Goal: Transaction & Acquisition: Purchase product/service

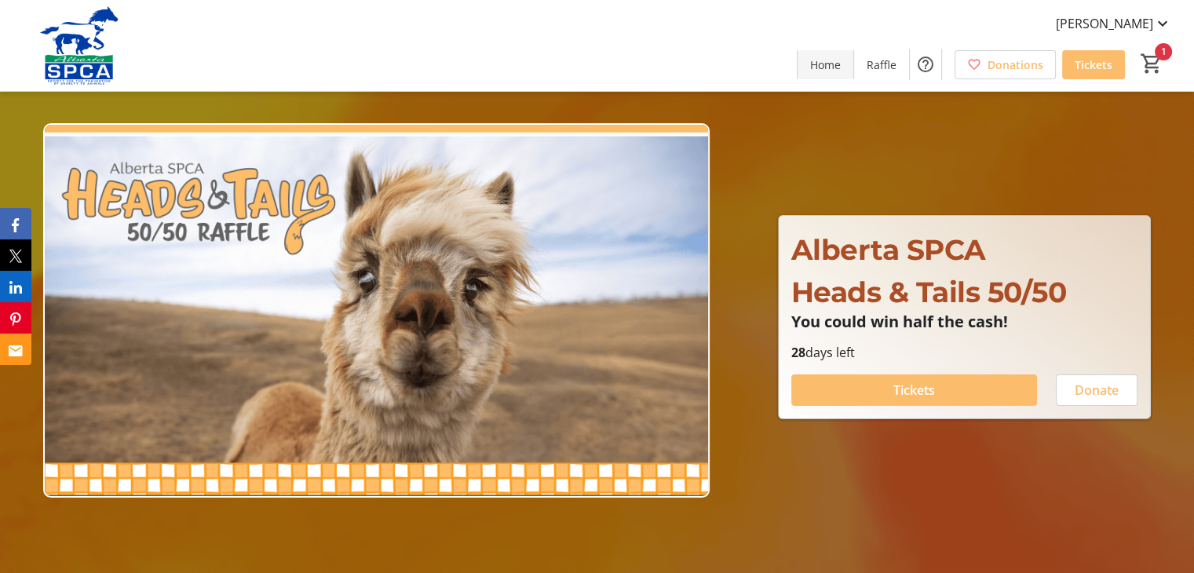
click at [831, 70] on span "Home" at bounding box center [825, 65] width 31 height 16
click at [828, 67] on span "Home" at bounding box center [825, 65] width 31 height 16
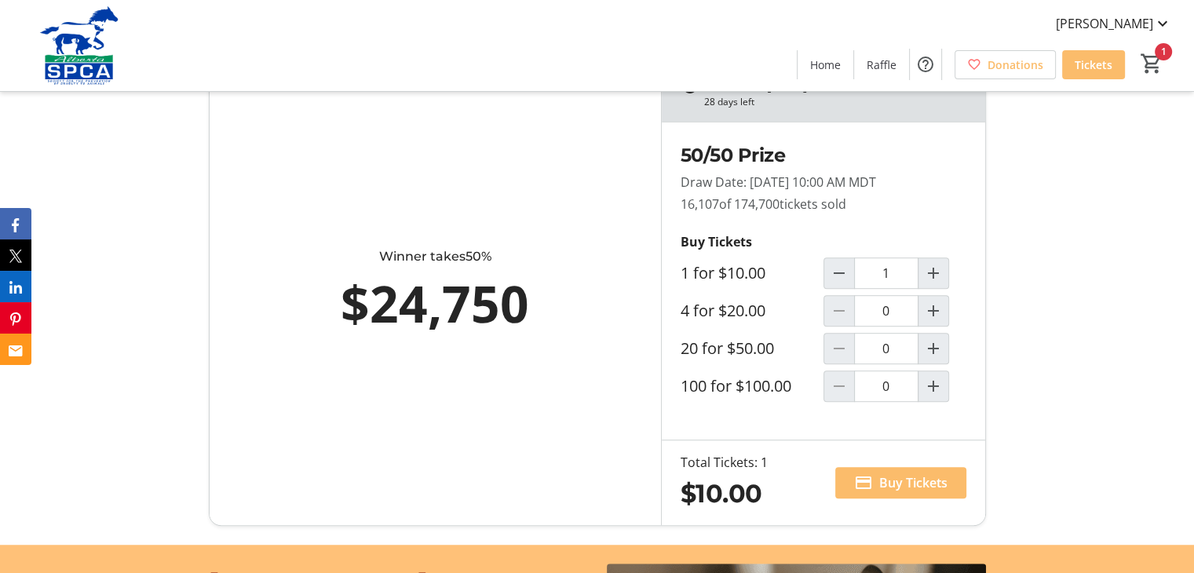
scroll to position [895, 0]
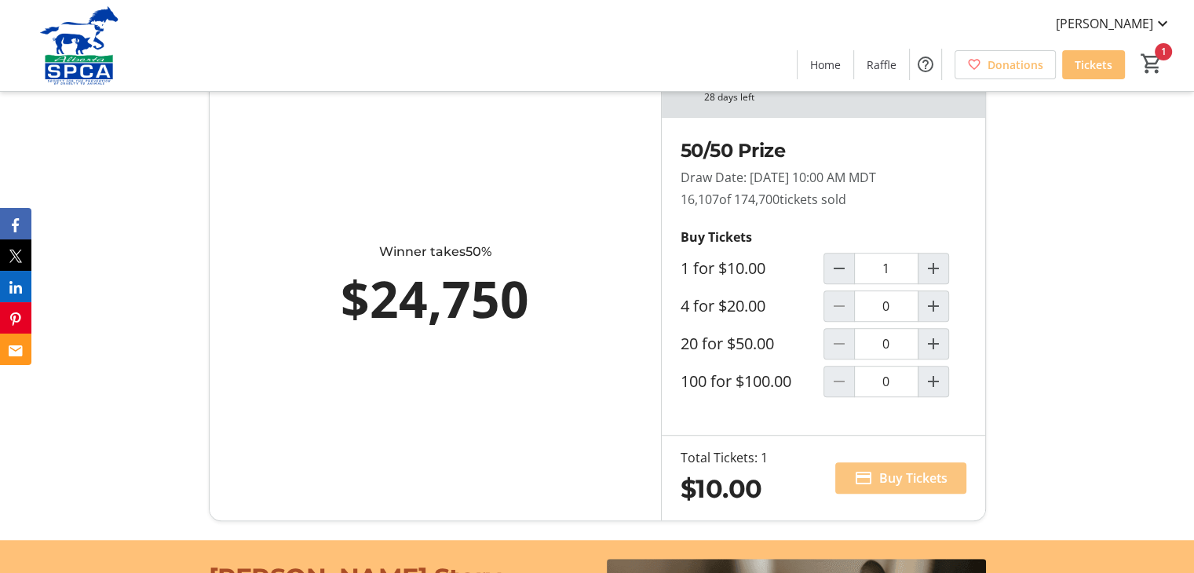
click at [895, 476] on span "Buy Tickets" at bounding box center [913, 478] width 68 height 19
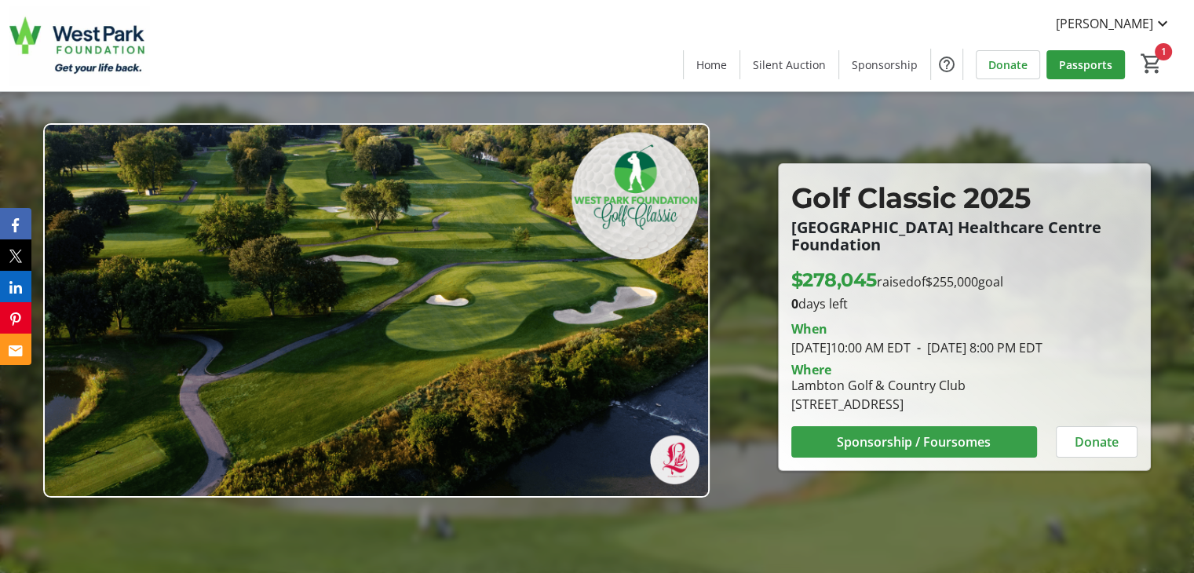
click at [923, 437] on span "Sponsorship / Foursomes" at bounding box center [914, 442] width 154 height 19
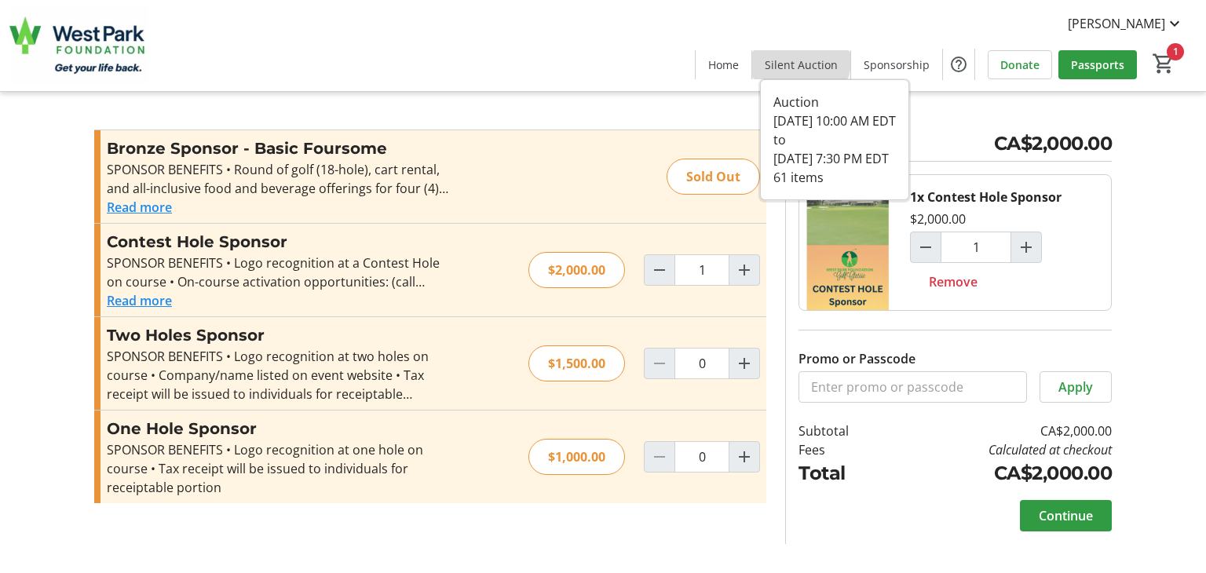
click at [796, 57] on span "Silent Auction" at bounding box center [801, 65] width 73 height 16
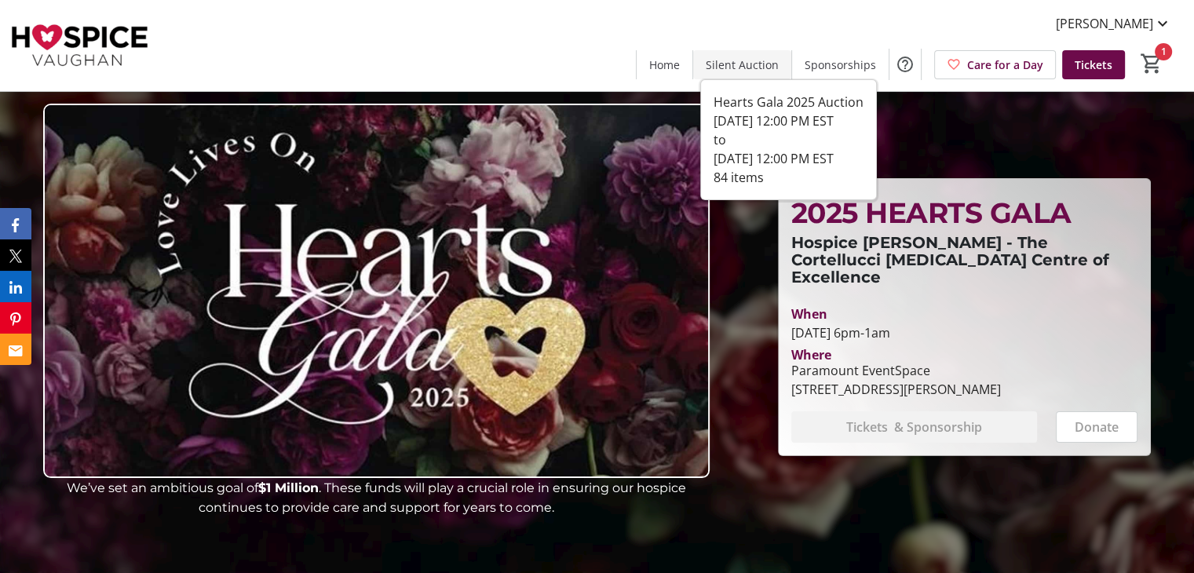
click at [727, 57] on span "Silent Auction" at bounding box center [742, 65] width 73 height 16
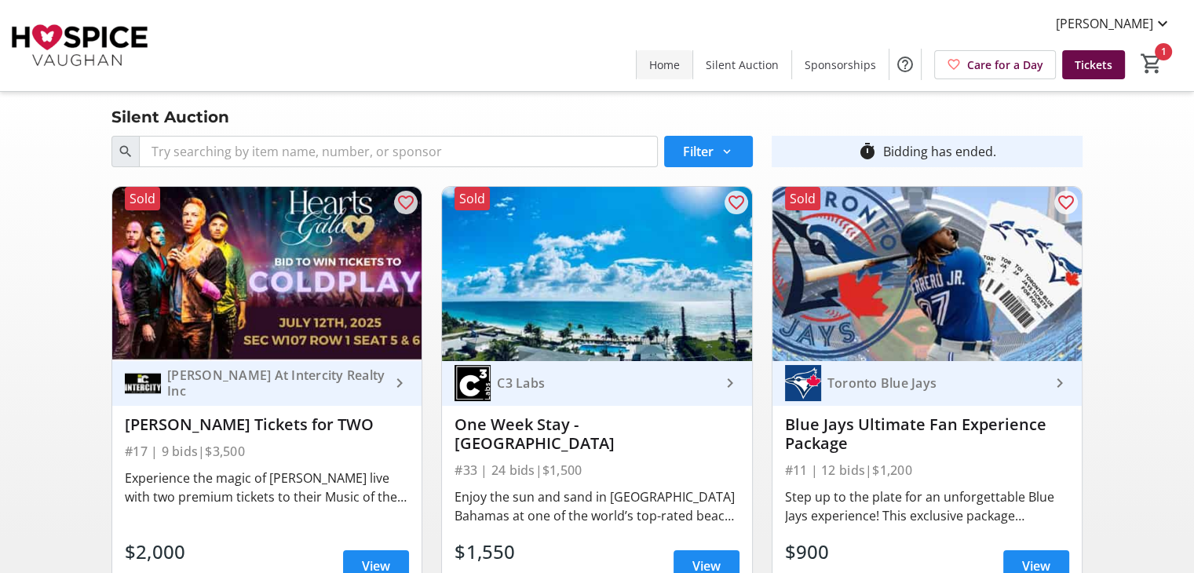
click at [669, 63] on span "Home" at bounding box center [664, 65] width 31 height 16
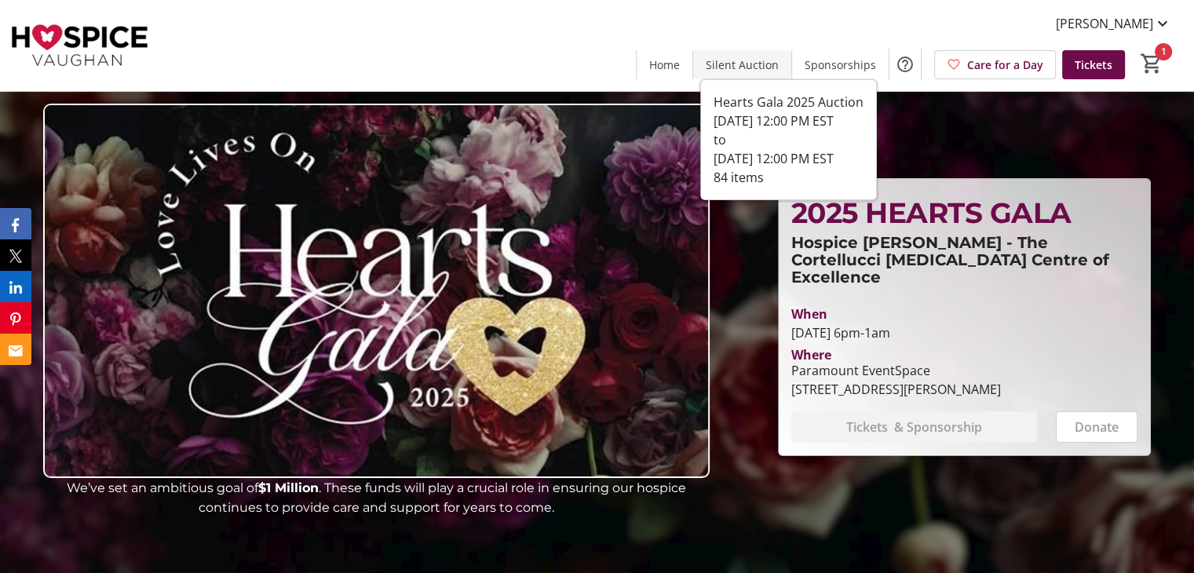
click at [751, 60] on span "Silent Auction" at bounding box center [742, 65] width 73 height 16
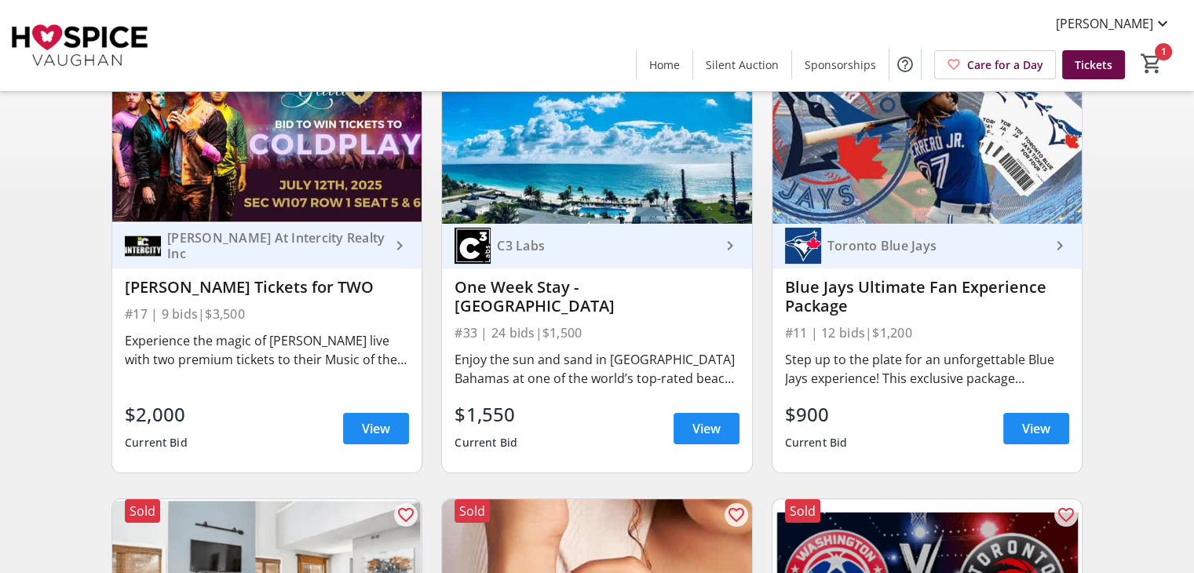
scroll to position [138, 0]
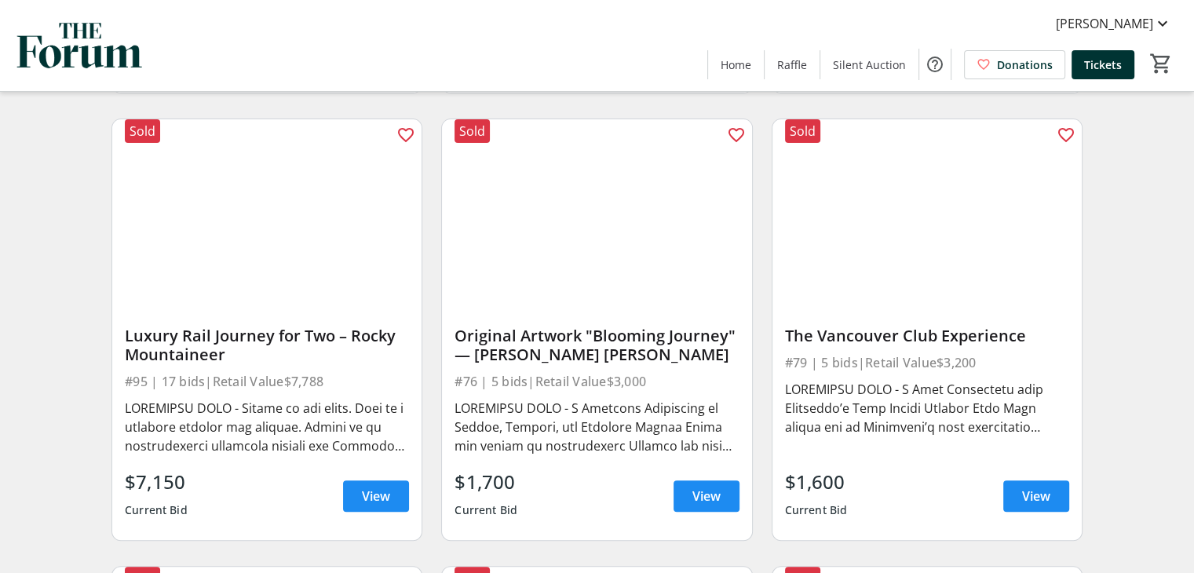
scroll to position [564, 0]
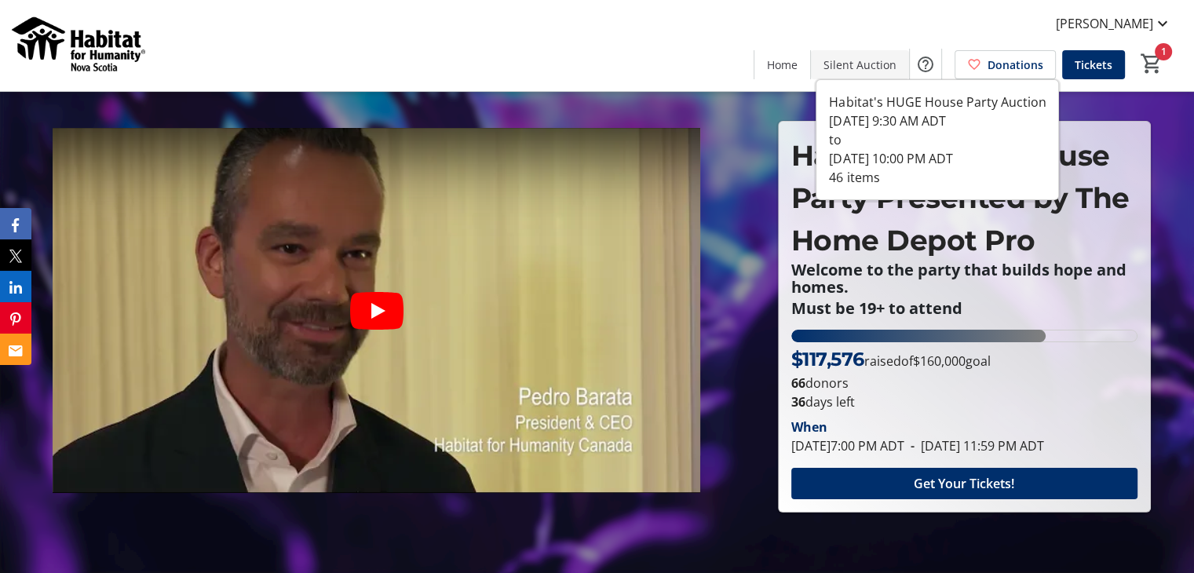
click at [843, 64] on span "Silent Auction" at bounding box center [860, 65] width 73 height 16
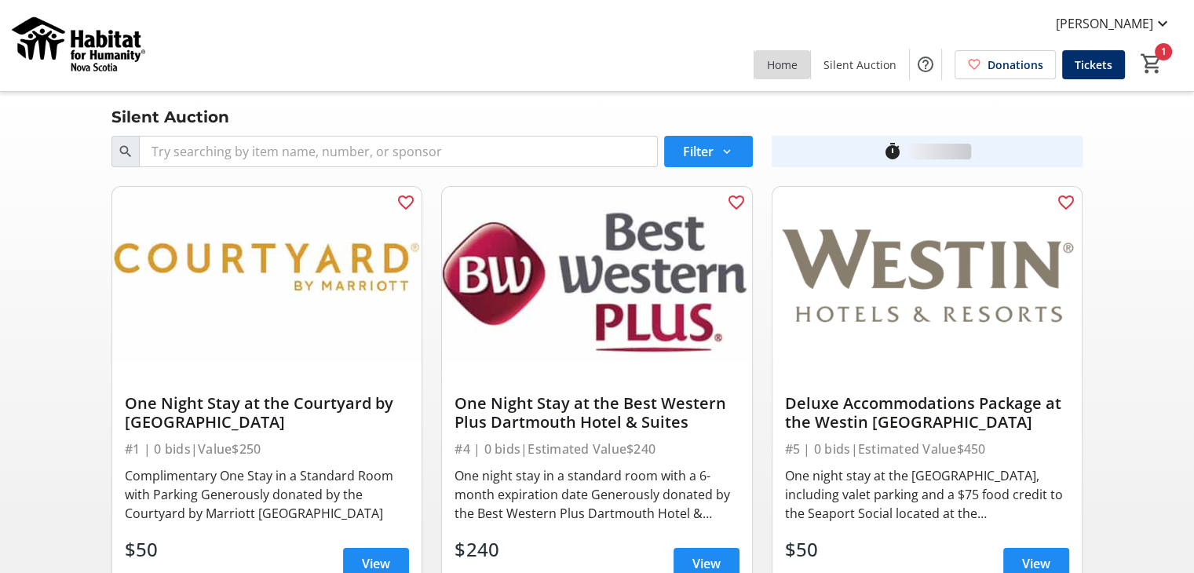
click at [798, 63] on span "Home" at bounding box center [782, 65] width 31 height 16
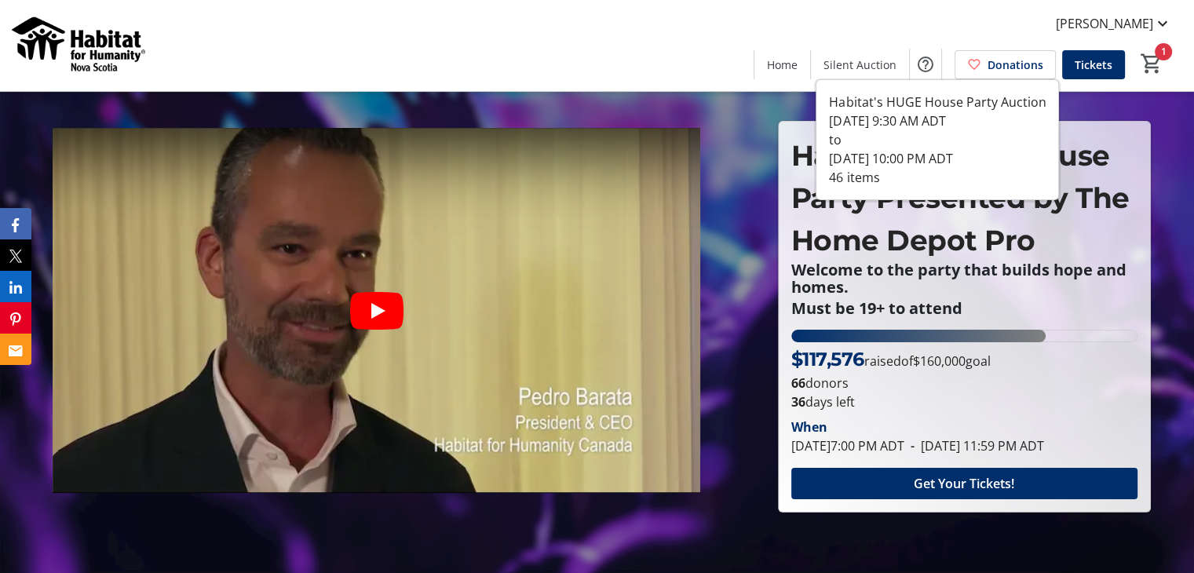
click at [859, 73] on span at bounding box center [860, 65] width 98 height 38
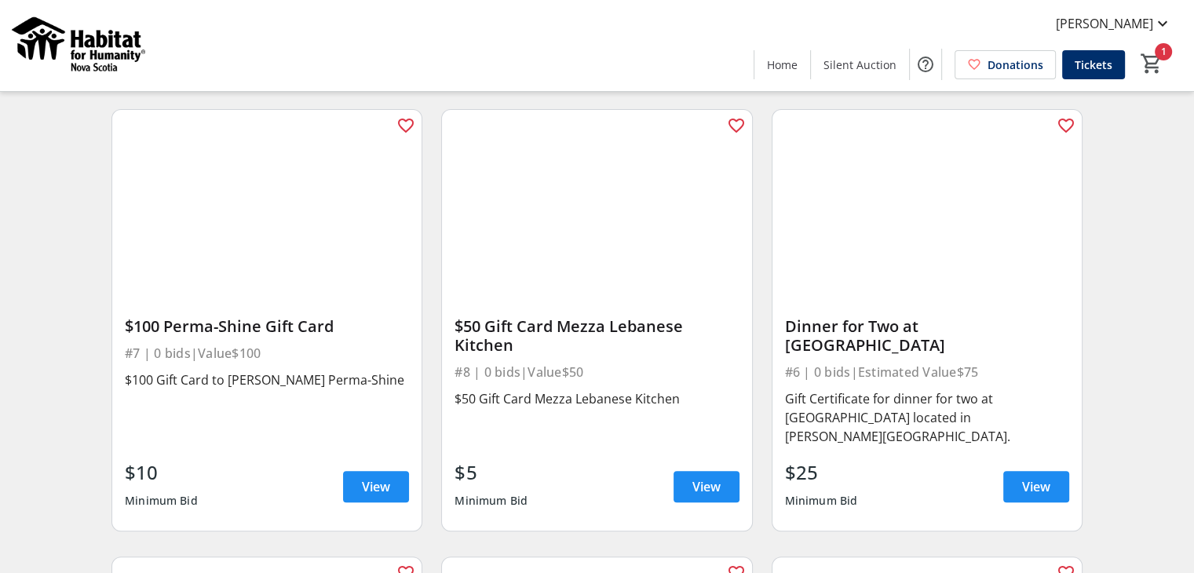
scroll to position [543, 0]
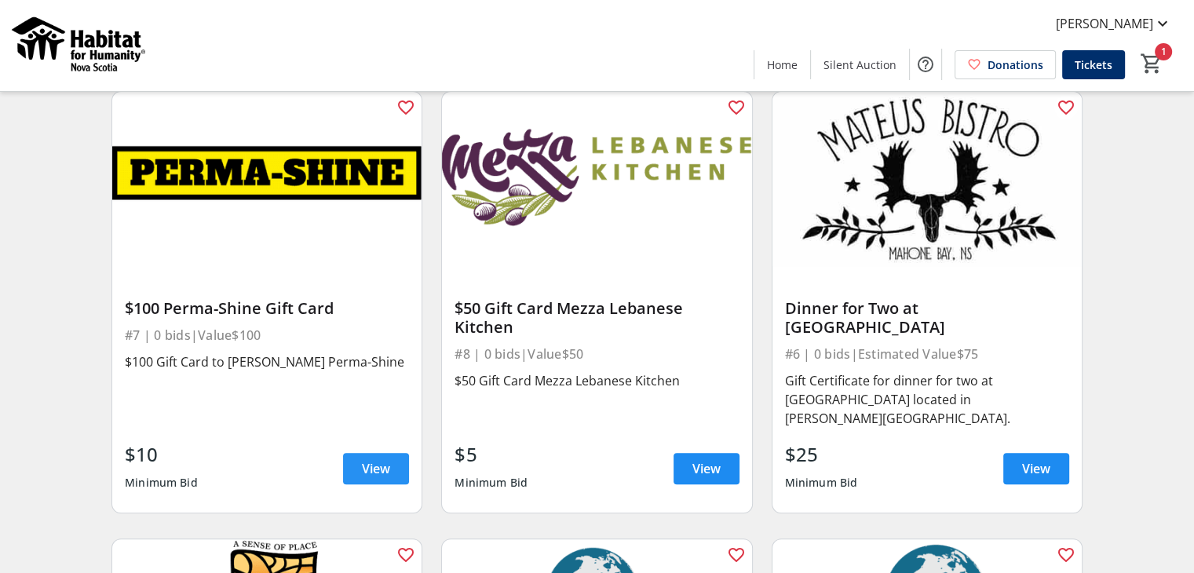
click at [360, 450] on span at bounding box center [376, 469] width 66 height 38
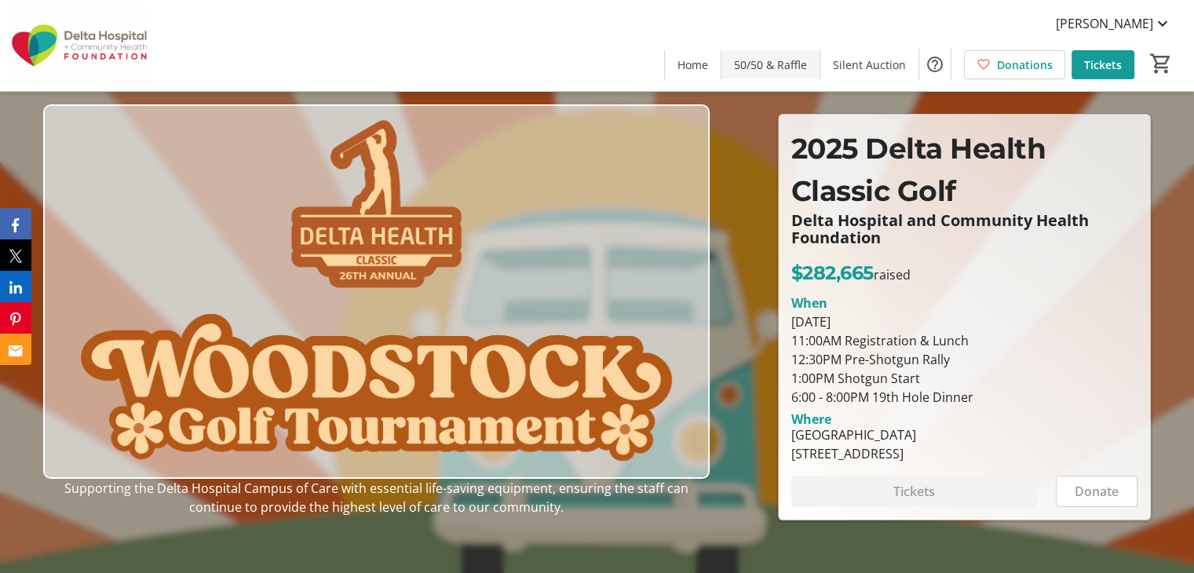
click at [754, 71] on span "50/50 & Raffle" at bounding box center [770, 65] width 73 height 16
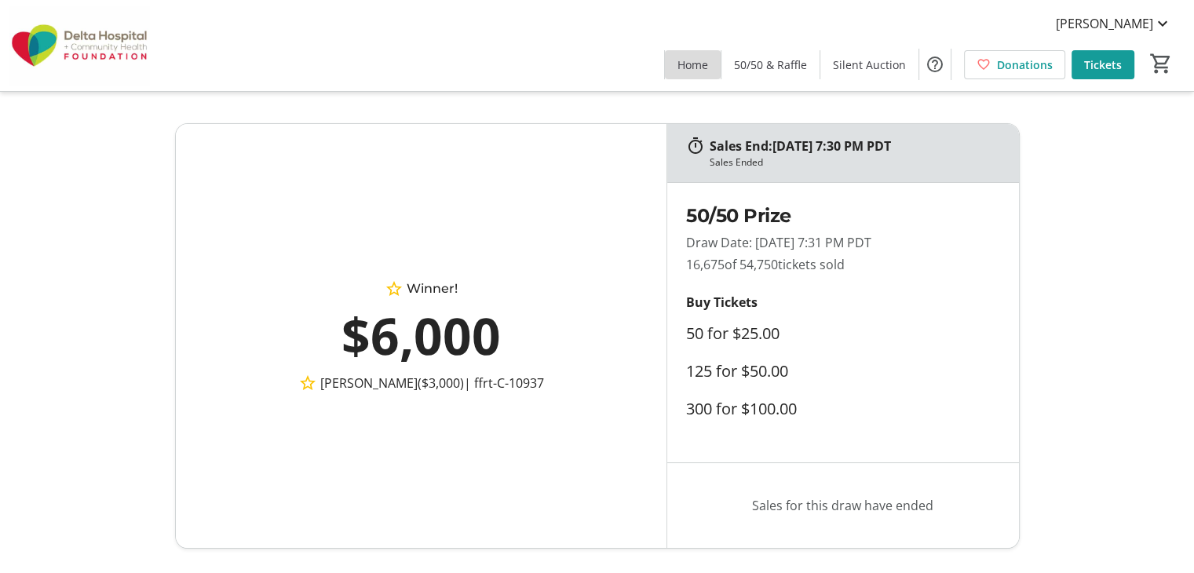
click at [679, 60] on span at bounding box center [693, 65] width 56 height 38
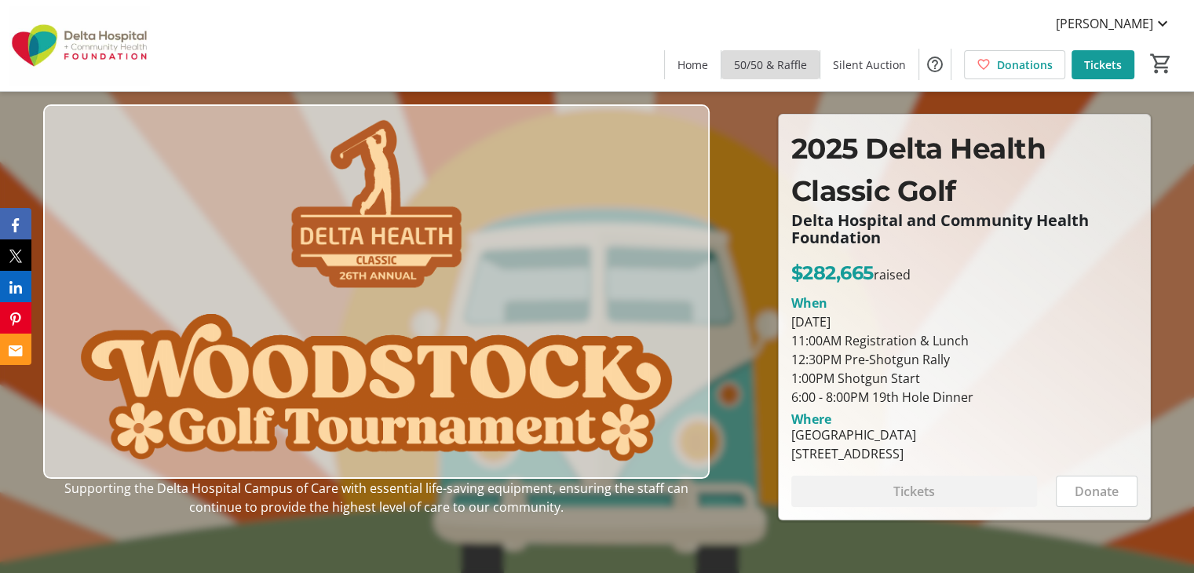
click at [788, 57] on span "50/50 & Raffle" at bounding box center [770, 65] width 73 height 16
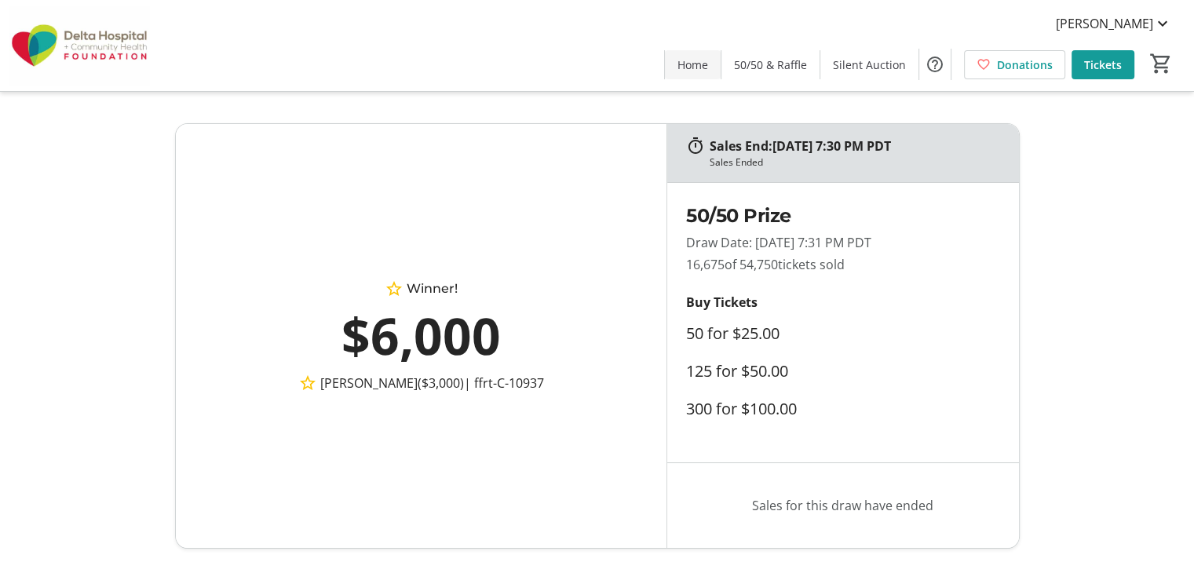
click at [695, 54] on span at bounding box center [693, 65] width 56 height 38
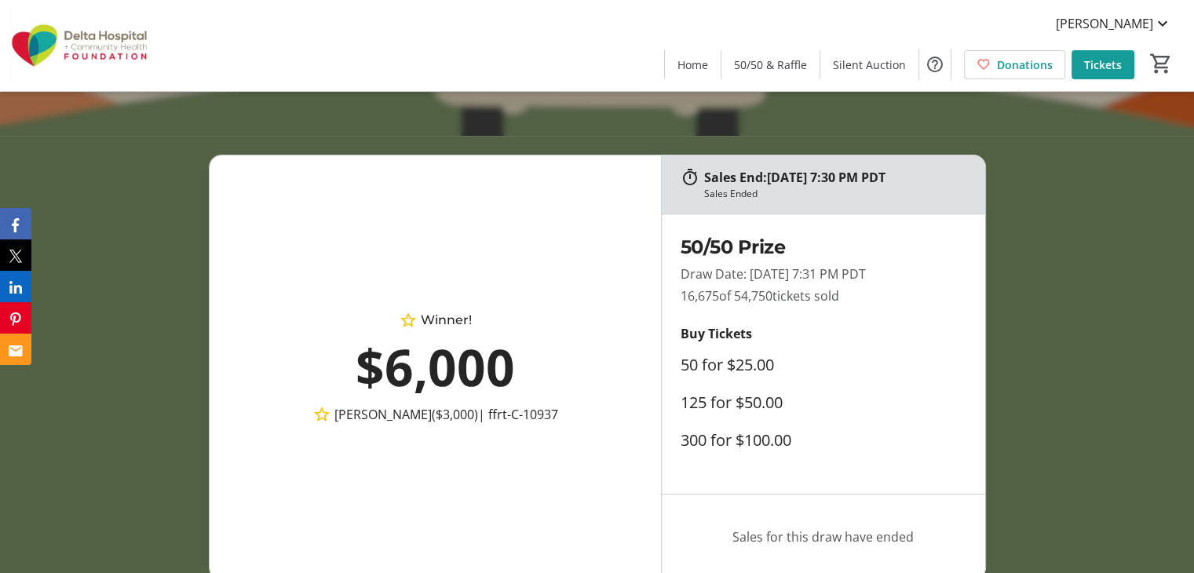
scroll to position [425, 0]
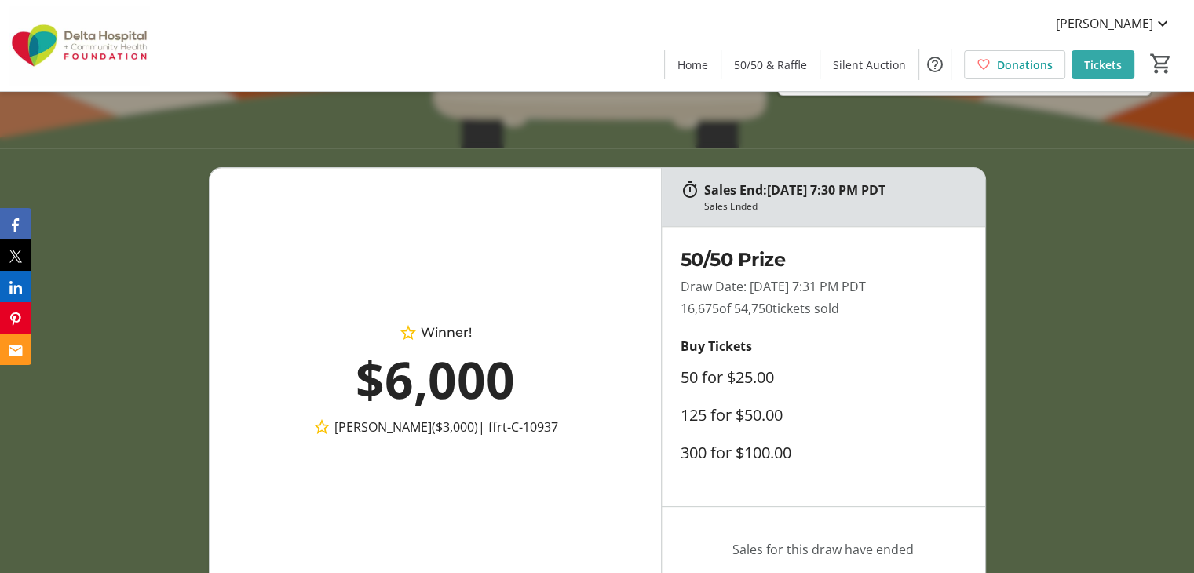
click at [1100, 54] on span at bounding box center [1103, 65] width 63 height 38
